Goal: Information Seeking & Learning: Learn about a topic

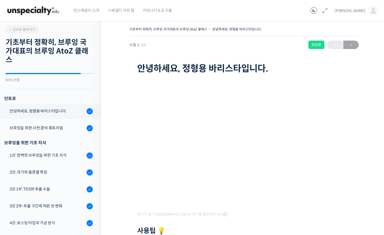
scroll to position [71, 0]
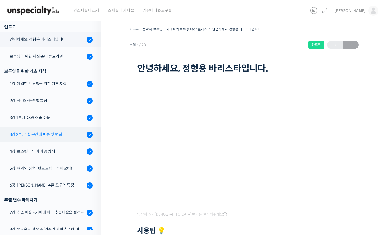
click at [27, 133] on div "3강 2부: 추출 구간에 따른 맛 변화" at bounding box center [47, 134] width 75 height 6
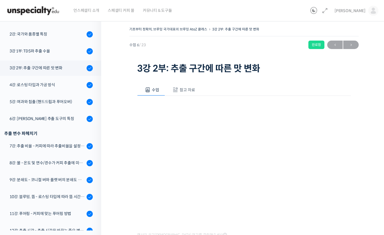
scroll to position [134, 0]
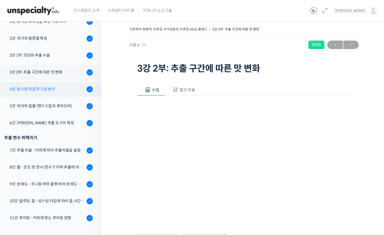
click at [60, 87] on div "4강: 로스팅 타입과 가공 방식" at bounding box center [47, 89] width 75 height 6
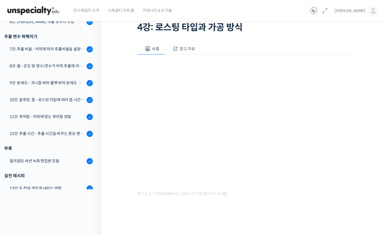
scroll to position [34, 0]
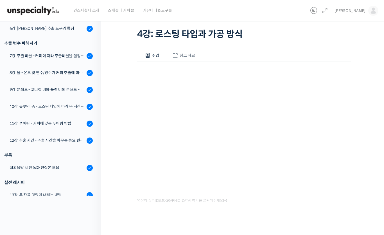
click at [282, 219] on div at bounding box center [244, 224] width 214 height 12
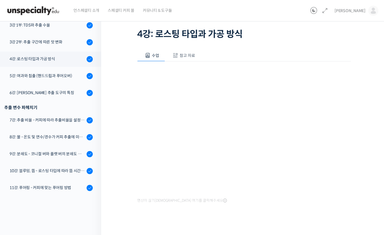
scroll to position [126, 0]
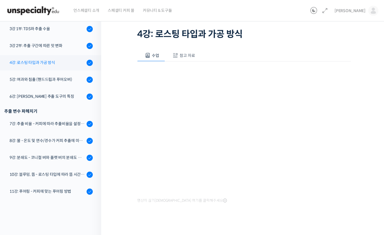
click at [19, 64] on div "4강: 로스팅 타입과 가공 방식" at bounding box center [47, 62] width 75 height 6
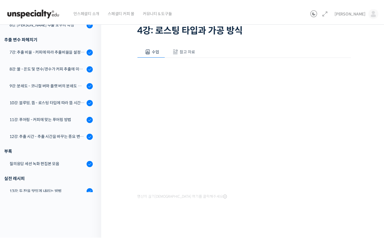
scroll to position [34, 0]
